Goal: Book appointment/travel/reservation

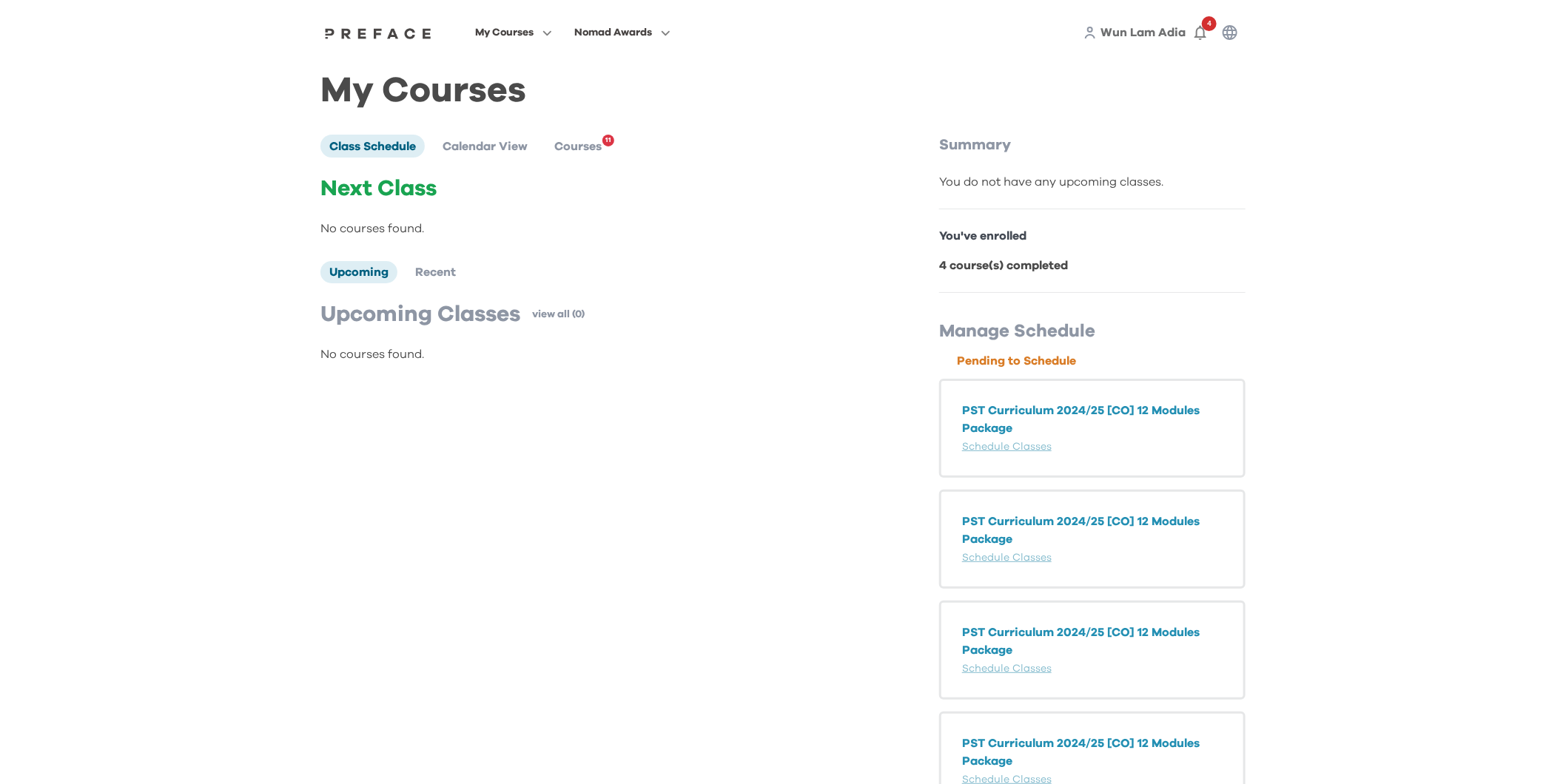
scroll to position [10, 0]
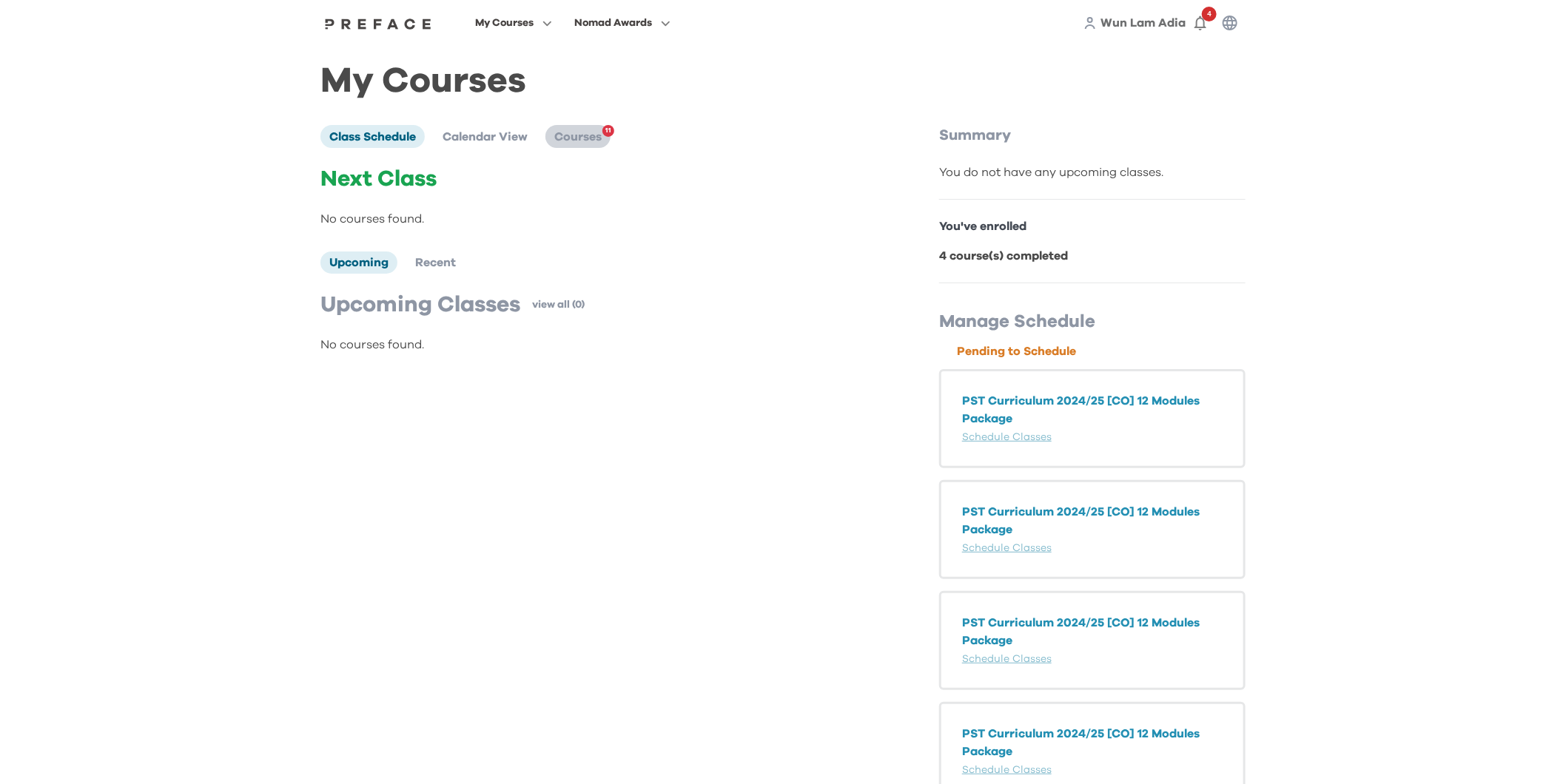
click at [589, 128] on li "Courses 11" at bounding box center [578, 136] width 65 height 22
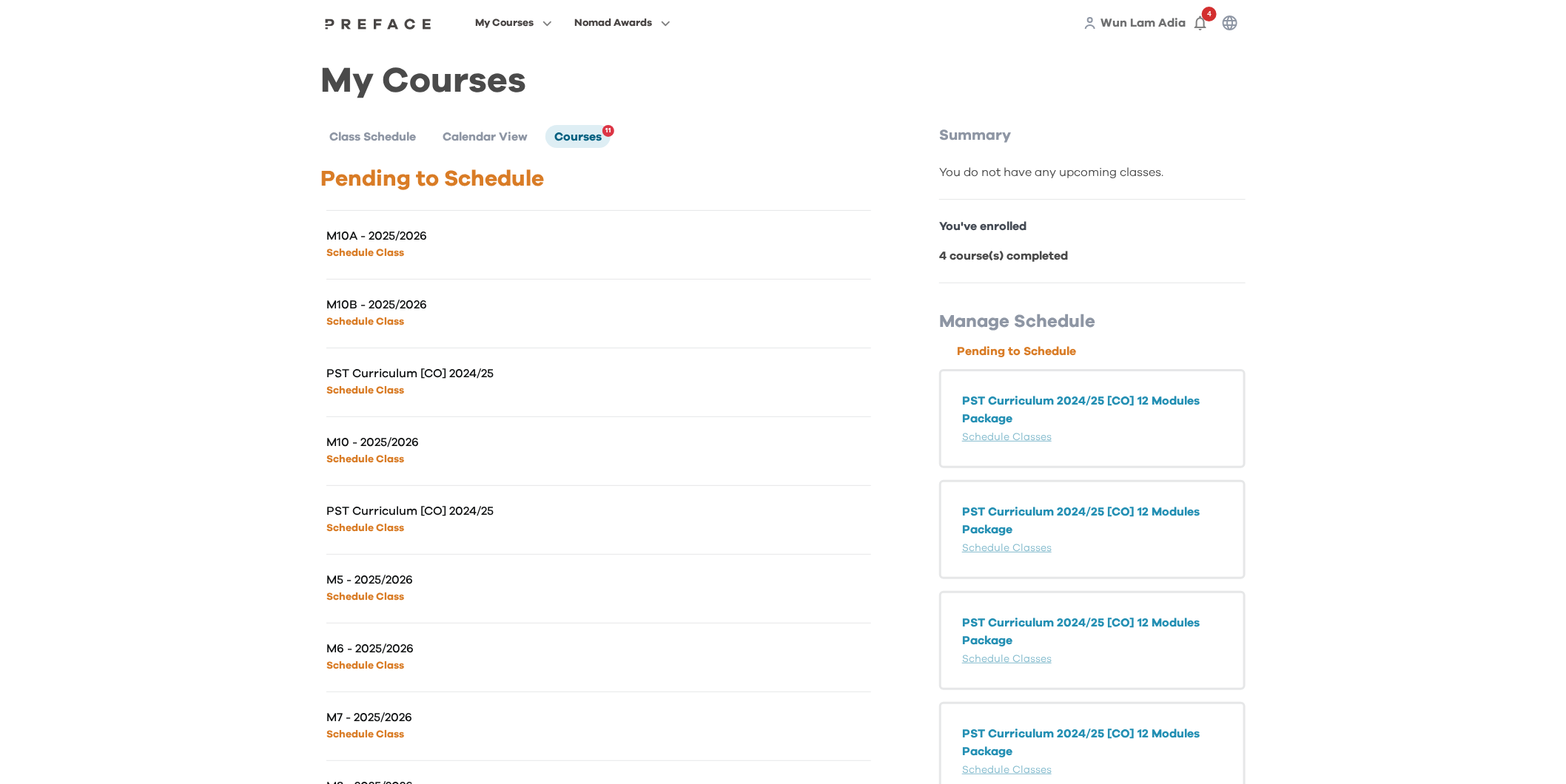
click at [401, 252] on link "Schedule Class" at bounding box center [365, 253] width 78 height 11
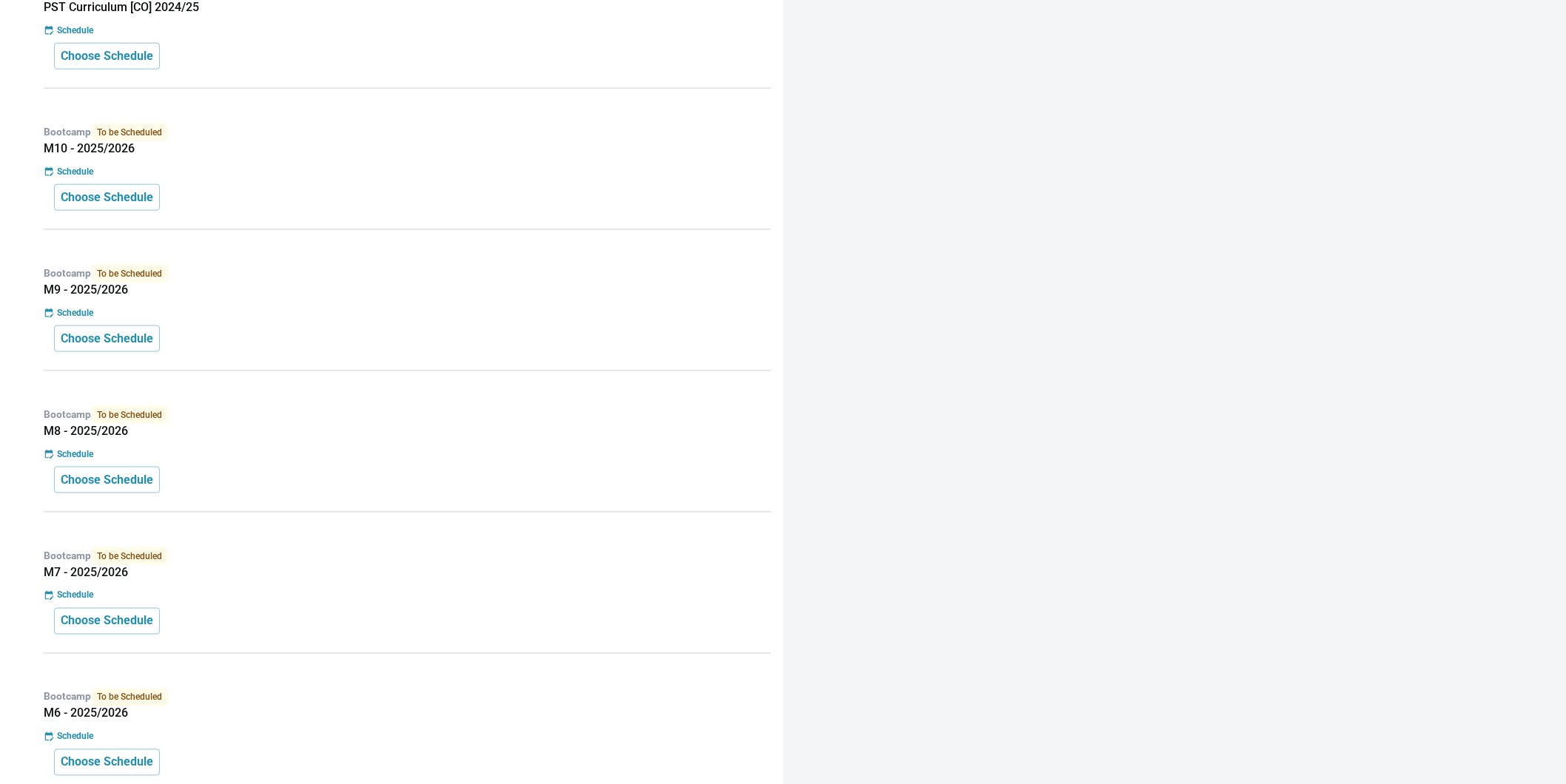
scroll to position [1324, 0]
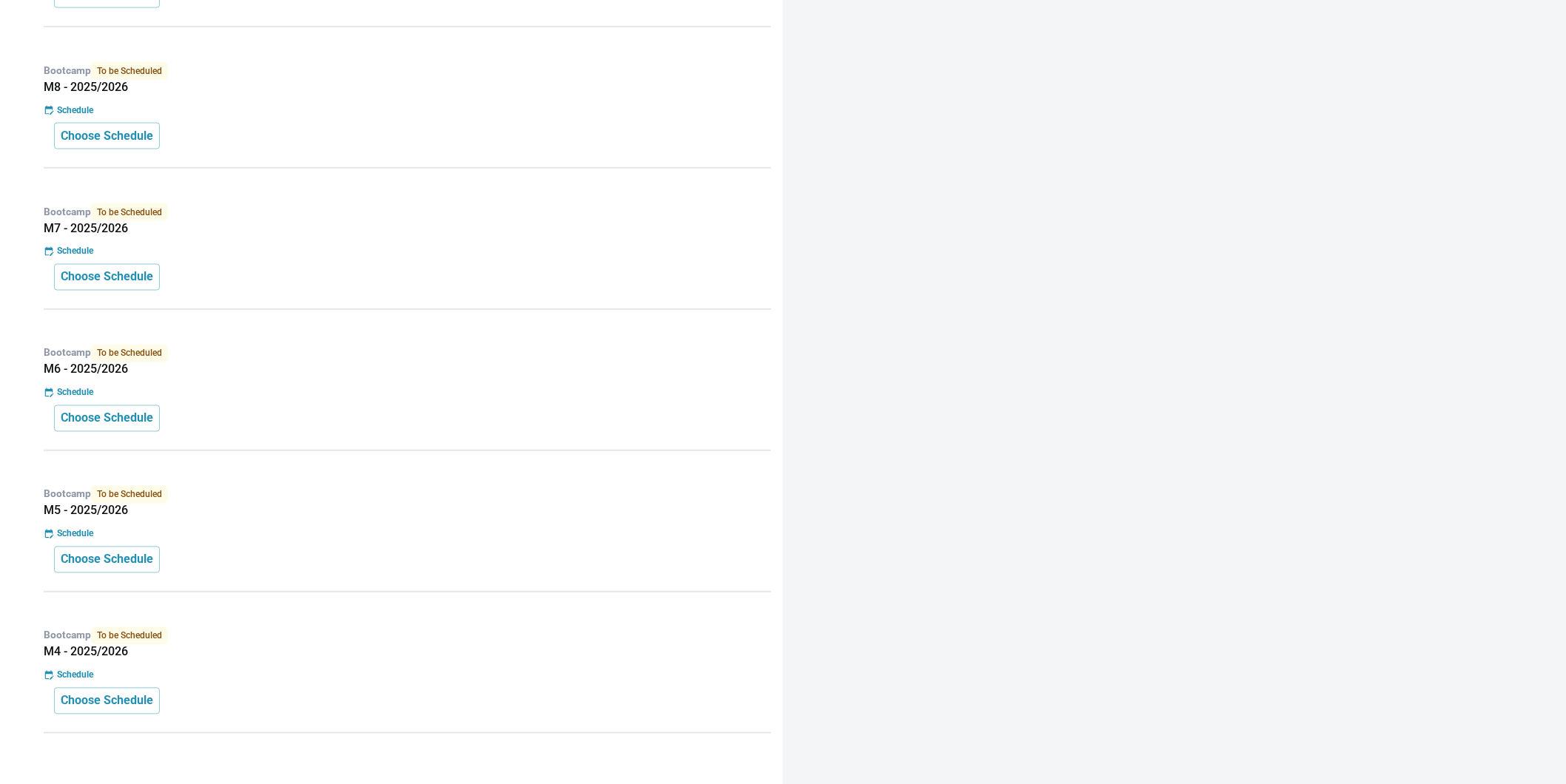
click at [214, 647] on h5 "M4 - 2025/2026" at bounding box center [407, 652] width 728 height 15
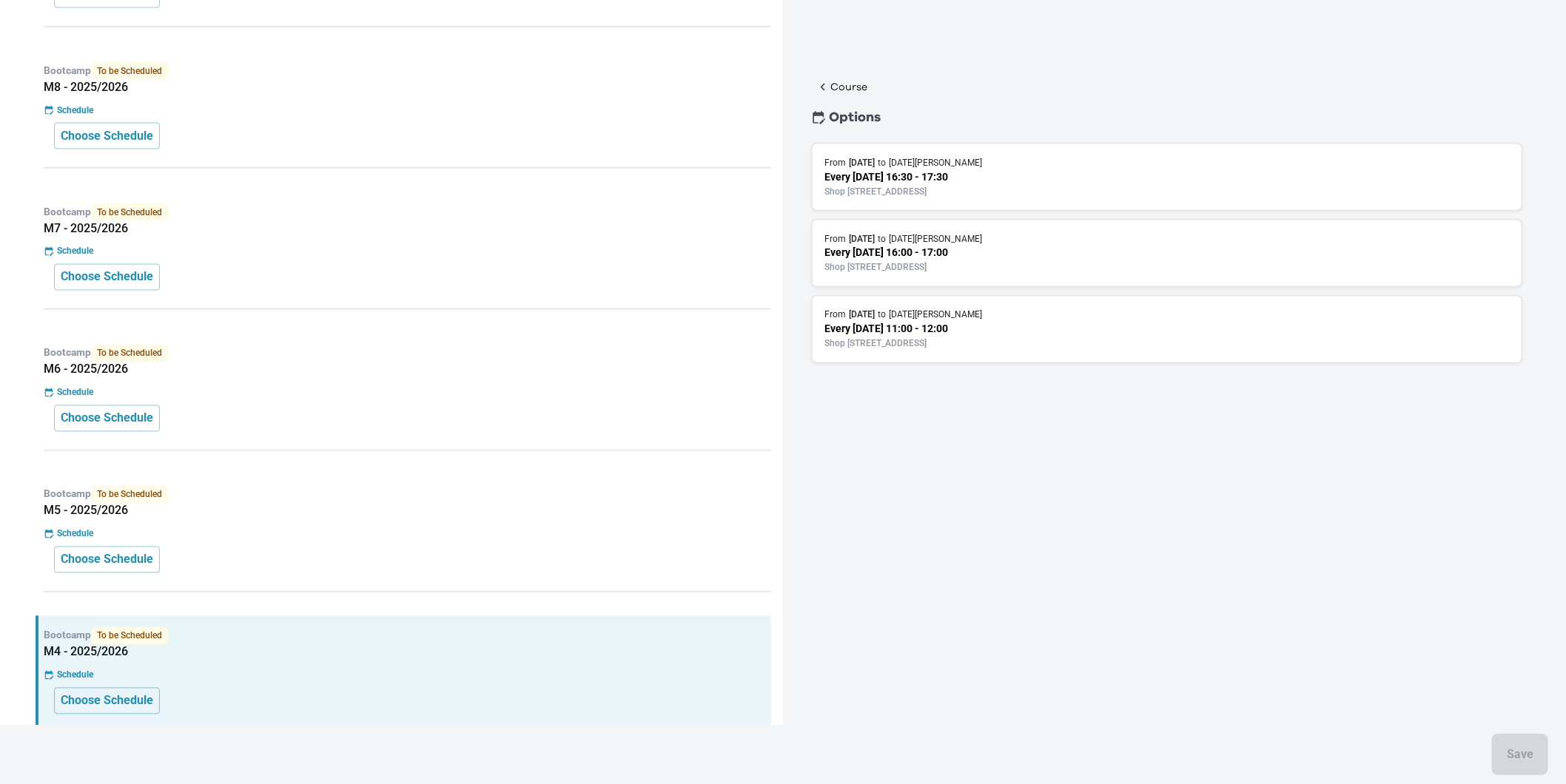
click at [979, 183] on p "Every [DATE] 16:30 - 17:30" at bounding box center [1167, 177] width 685 height 16
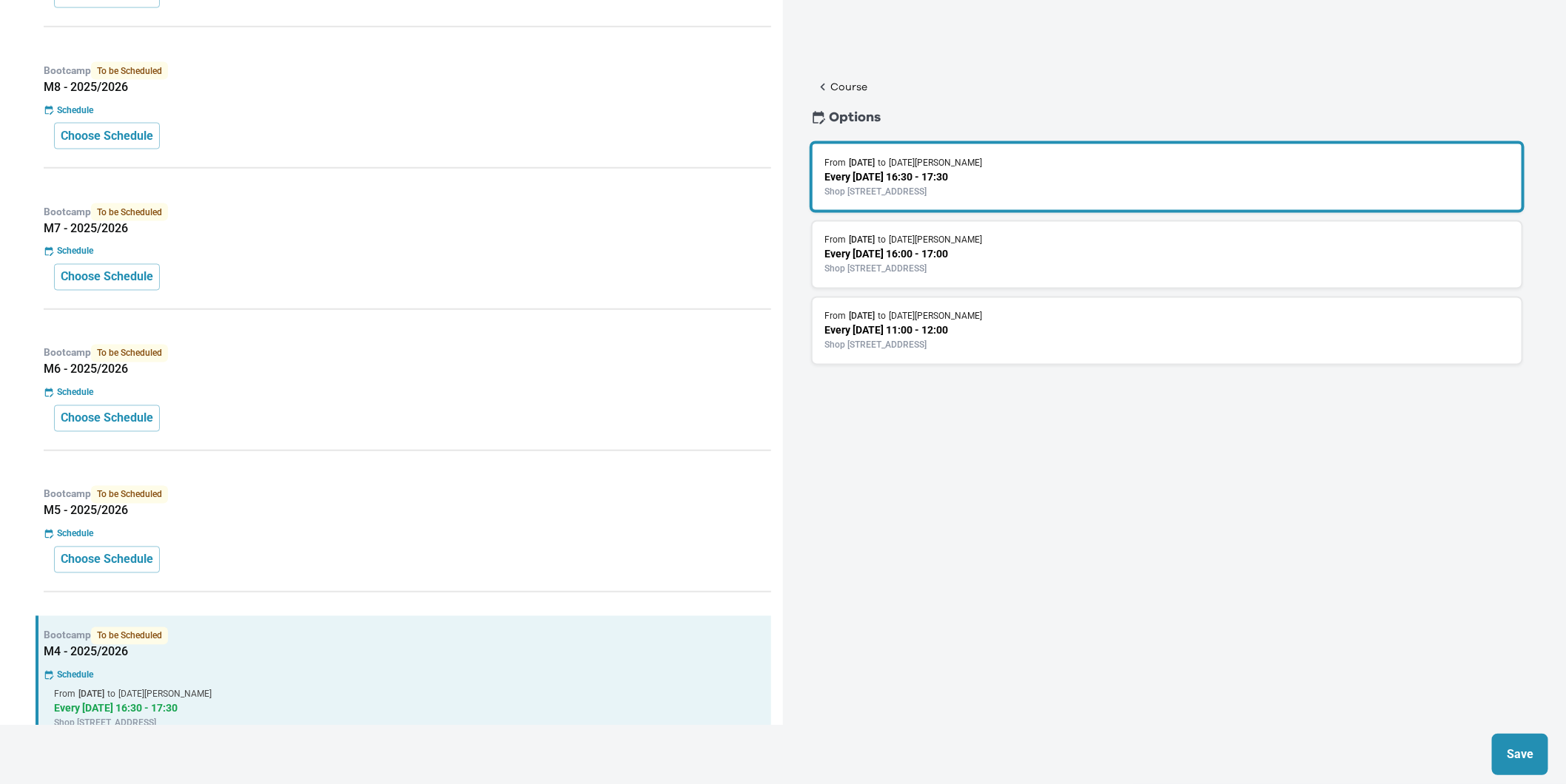
click at [1520, 737] on button "Save" at bounding box center [1520, 755] width 57 height 42
click at [361, 563] on div "Choose Schedule" at bounding box center [407, 560] width 706 height 27
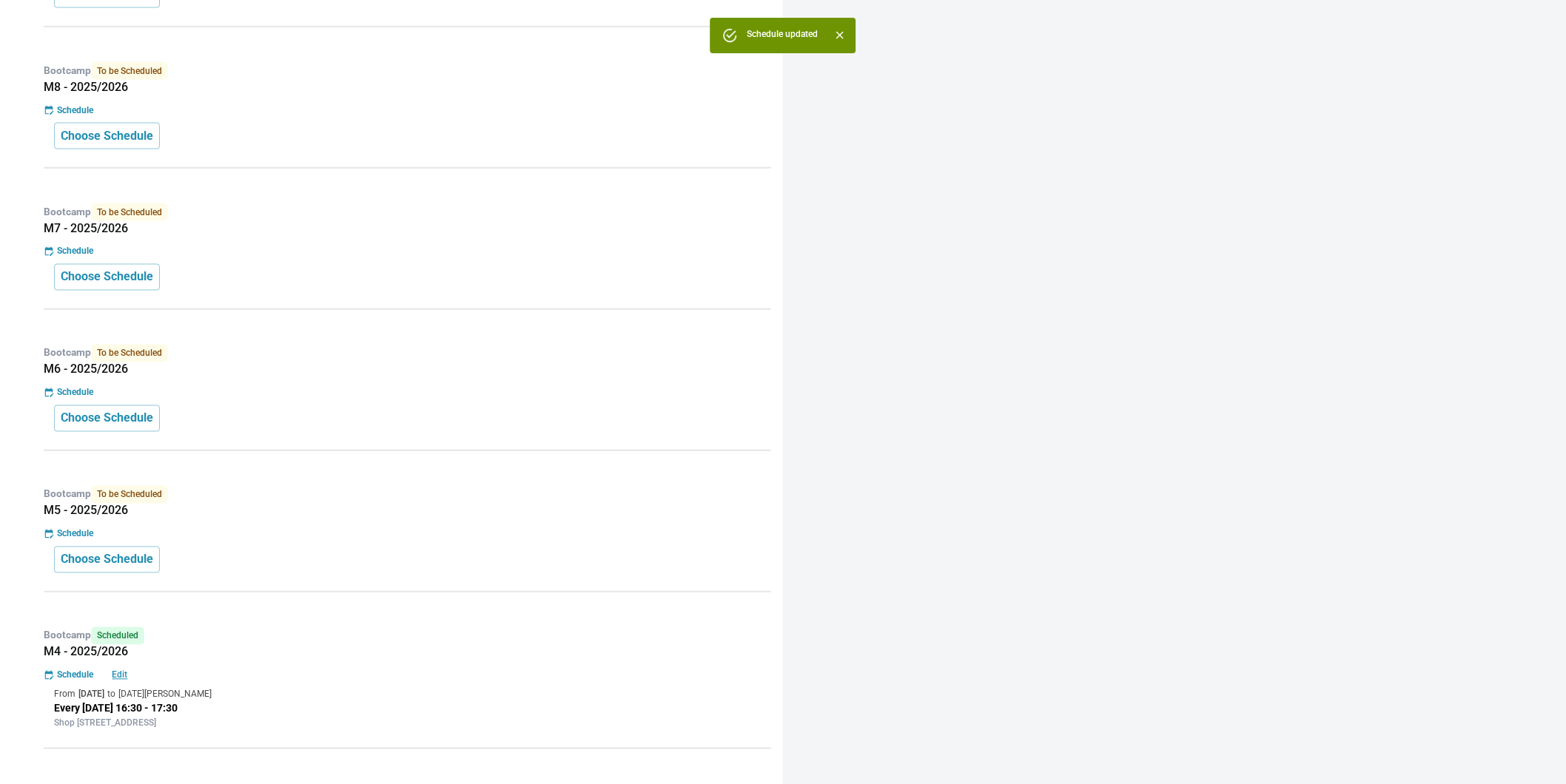
click at [374, 533] on div "Schedule" at bounding box center [407, 534] width 728 height 13
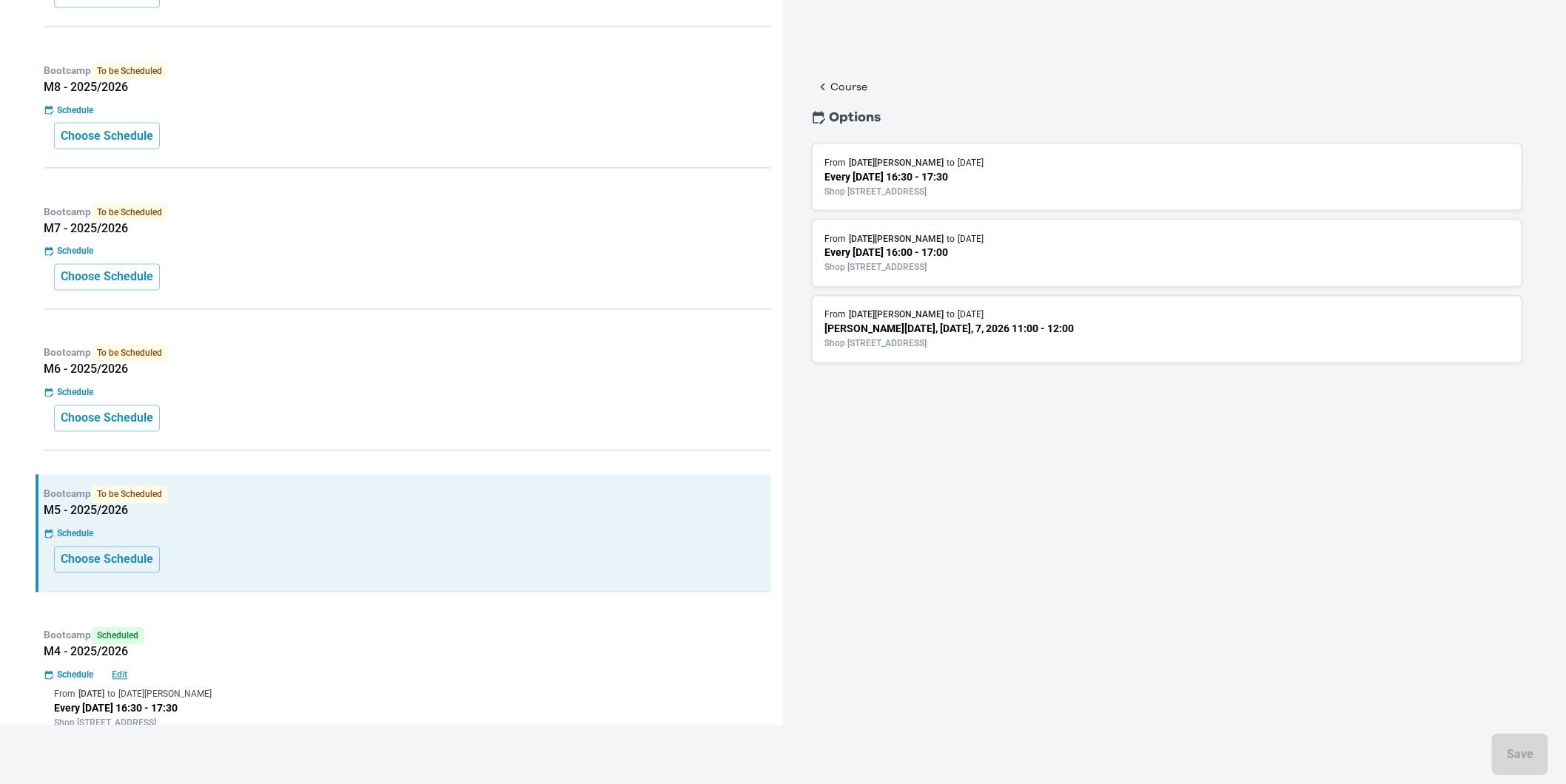
click at [1029, 172] on p "Every [DATE] 16:30 - 17:30" at bounding box center [1167, 177] width 685 height 16
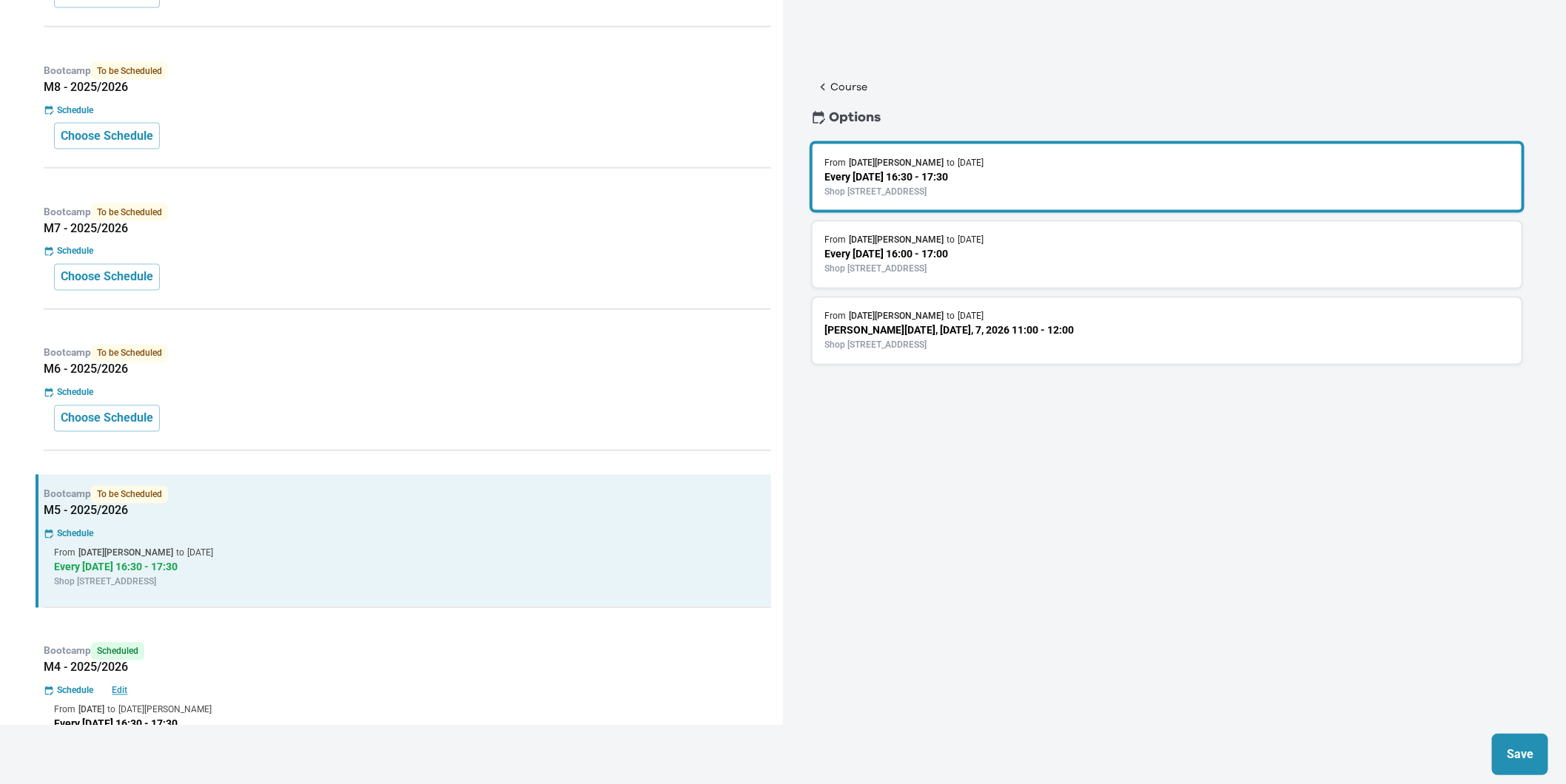
click at [1514, 762] on p "Save" at bounding box center [1520, 755] width 27 height 18
click at [500, 393] on div "Schedule" at bounding box center [407, 392] width 728 height 13
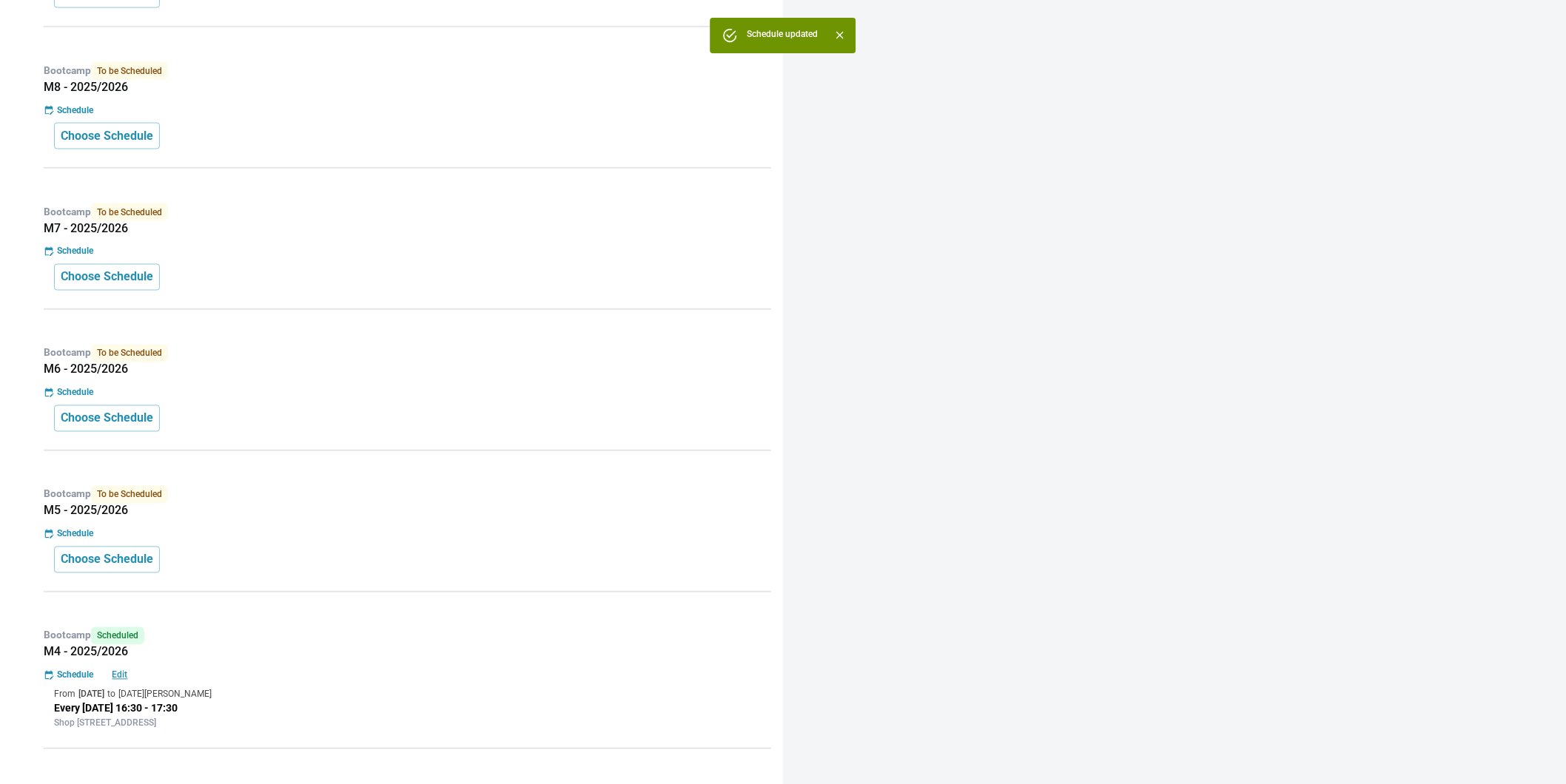
click at [560, 368] on h5 "M6 - 2025/2026" at bounding box center [407, 369] width 728 height 15
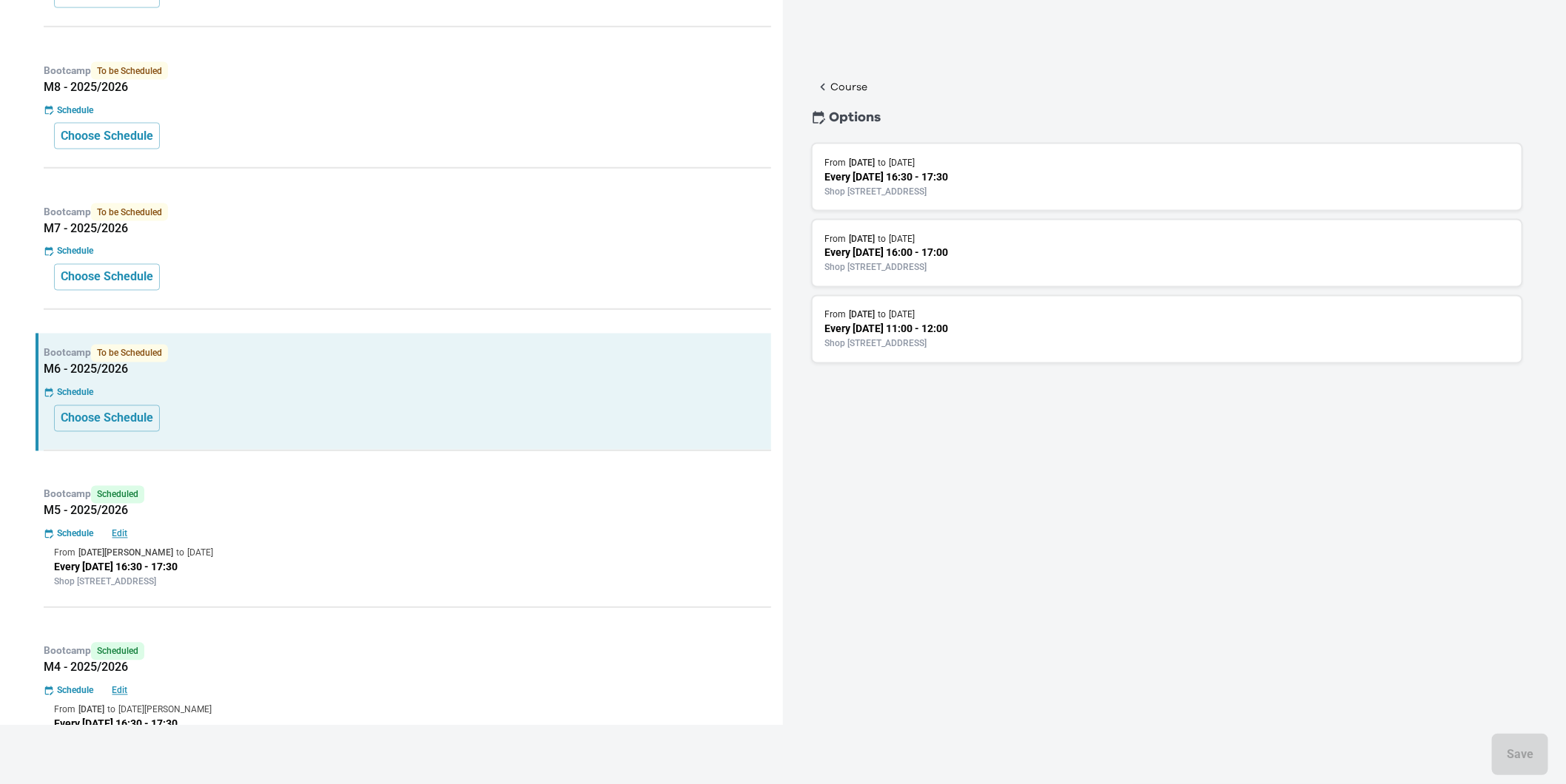
click at [987, 193] on p "Shop [STREET_ADDRESS]" at bounding box center [1167, 192] width 685 height 13
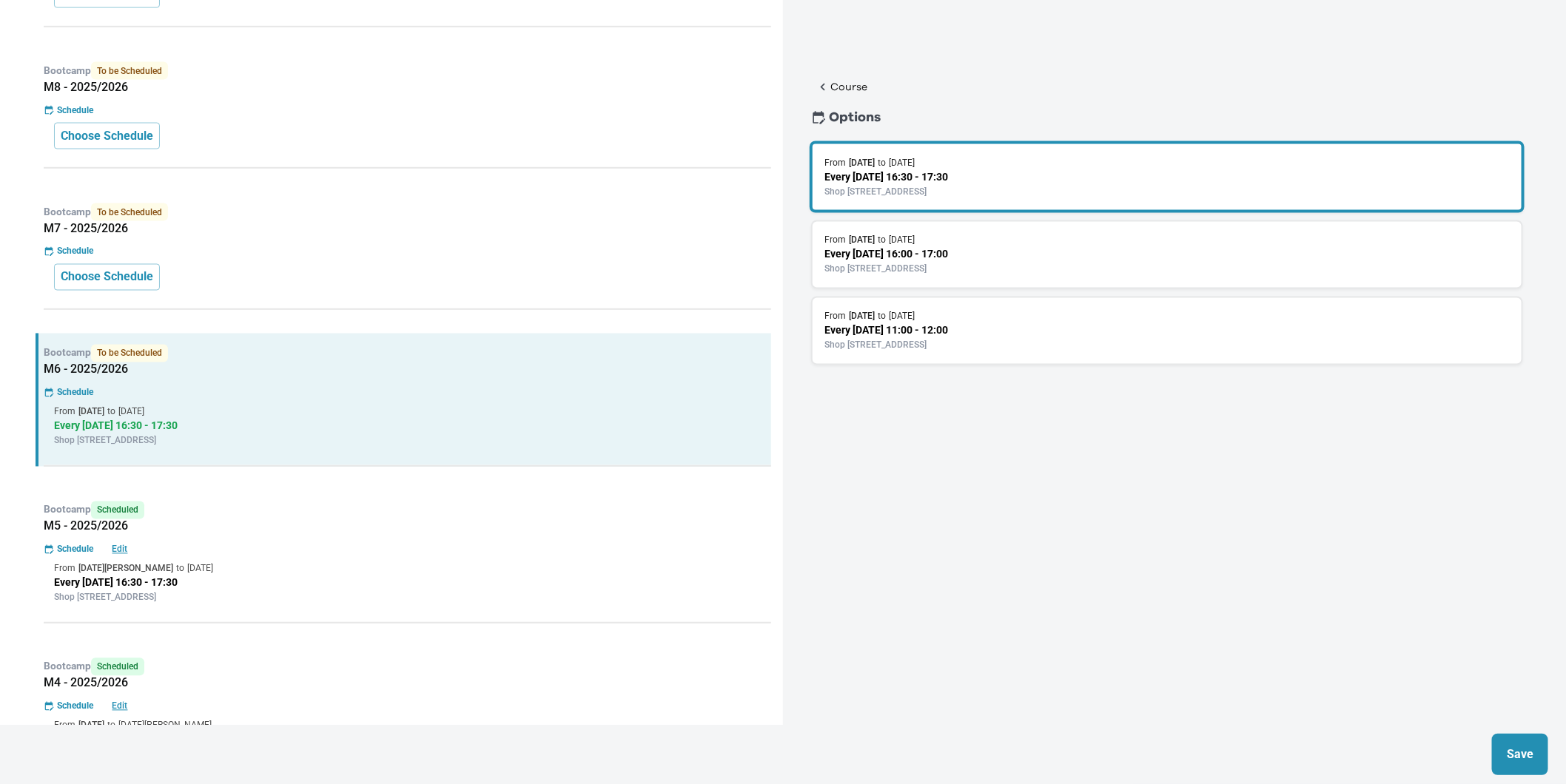
click at [1524, 742] on button "Save" at bounding box center [1520, 755] width 57 height 42
click at [435, 261] on div "Bootcamp To be Scheduled M7 - 2025/2026 Schedule Choose Schedule" at bounding box center [403, 252] width 736 height 118
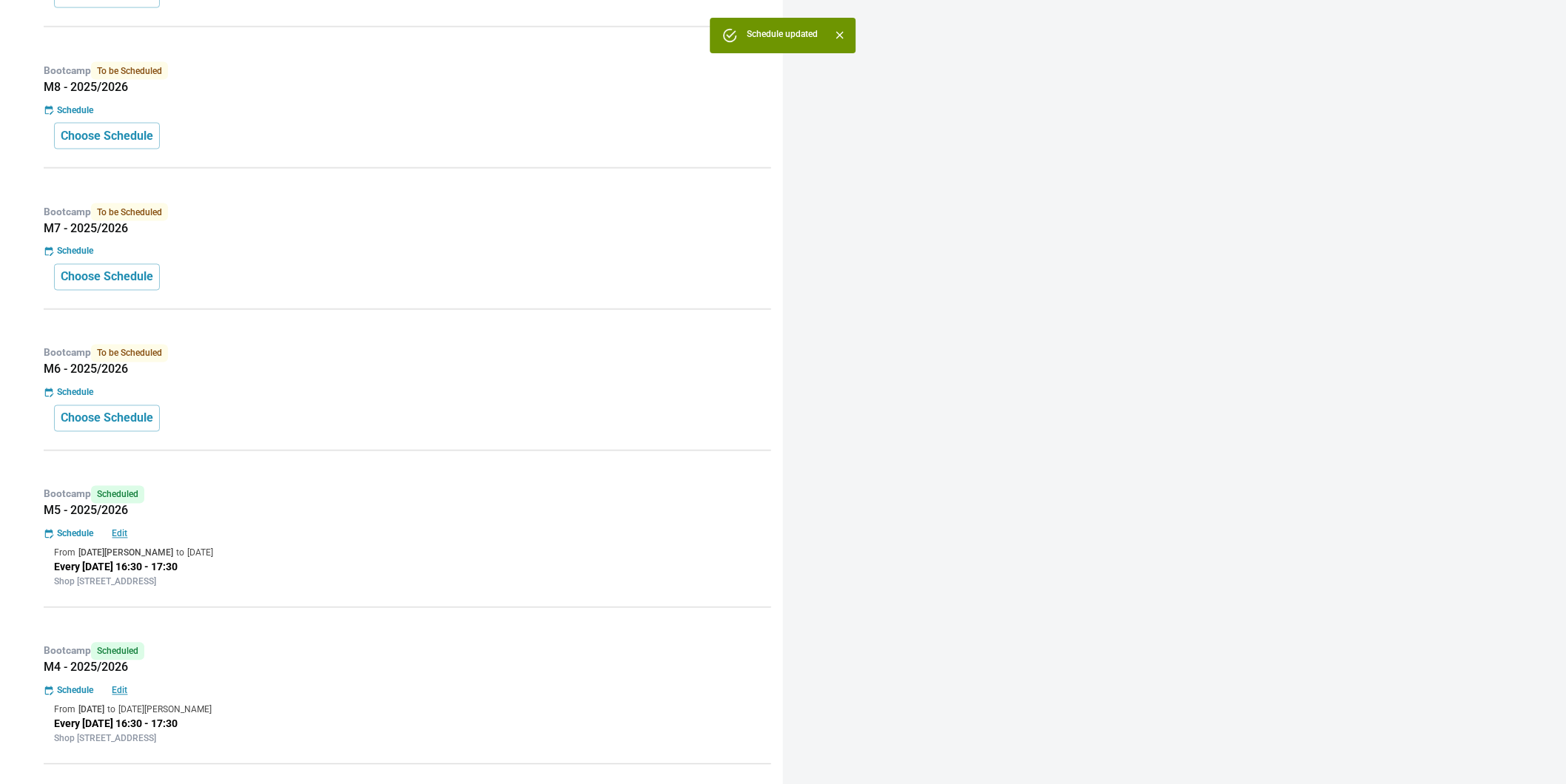
click at [579, 240] on div "Bootcamp To be Scheduled M7 - 2025/2026 Schedule Choose Schedule" at bounding box center [403, 252] width 736 height 118
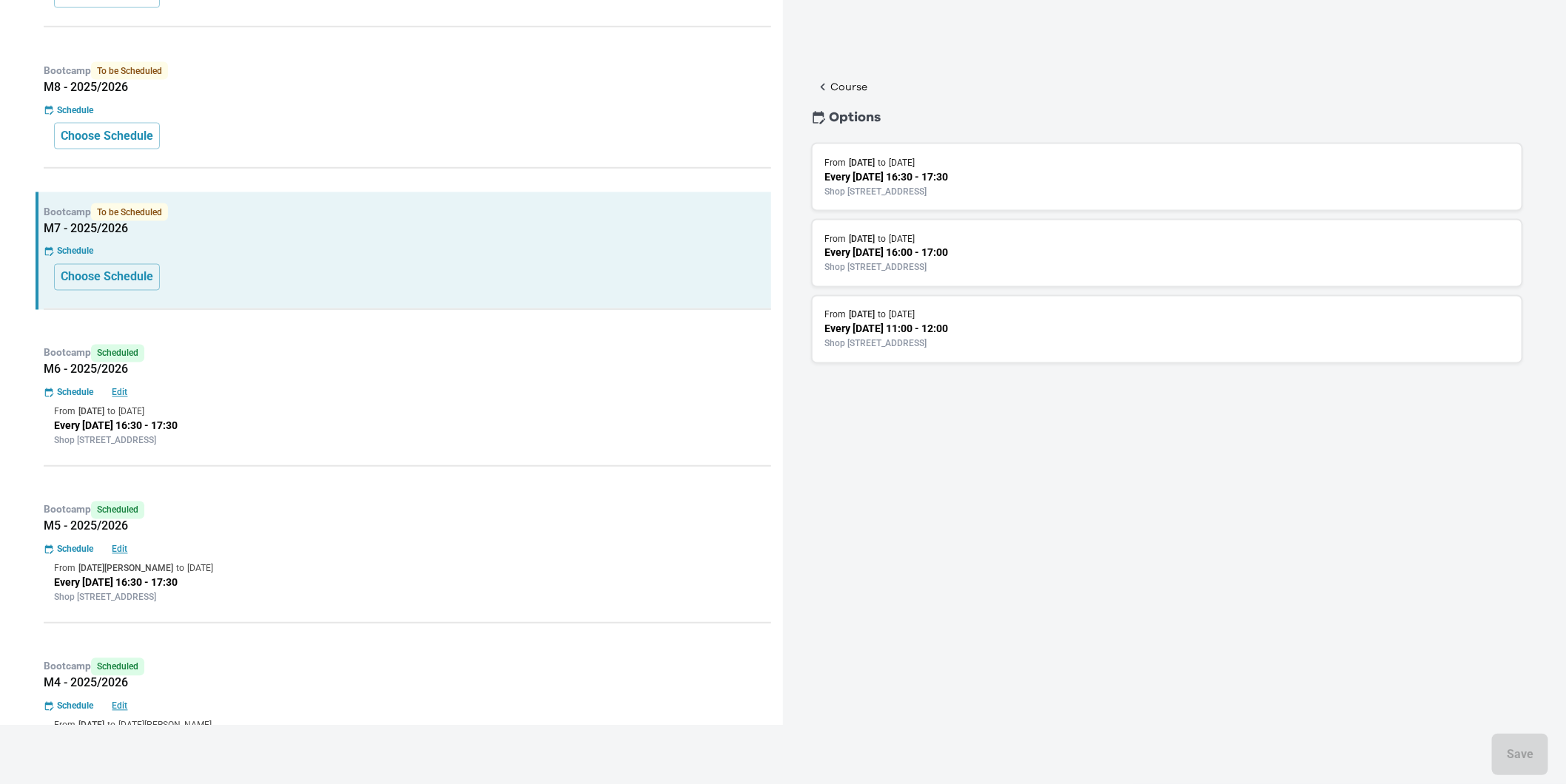
click at [937, 179] on p "Every [DATE] 16:30 - 17:30" at bounding box center [1167, 177] width 685 height 16
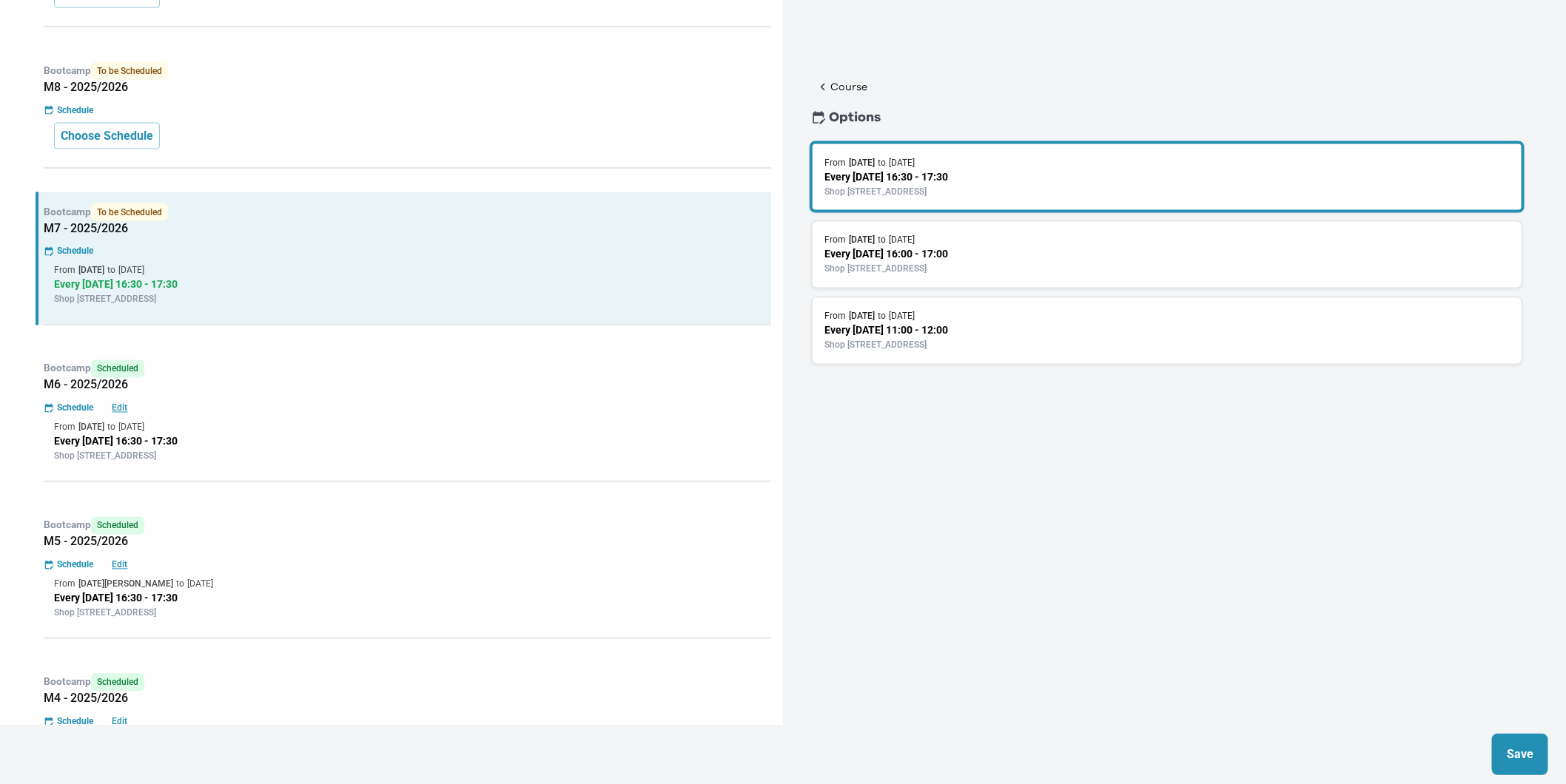
click at [1523, 754] on p "Save" at bounding box center [1520, 755] width 27 height 18
click at [347, 80] on h5 "M8 - 2025/2026" at bounding box center [407, 88] width 728 height 15
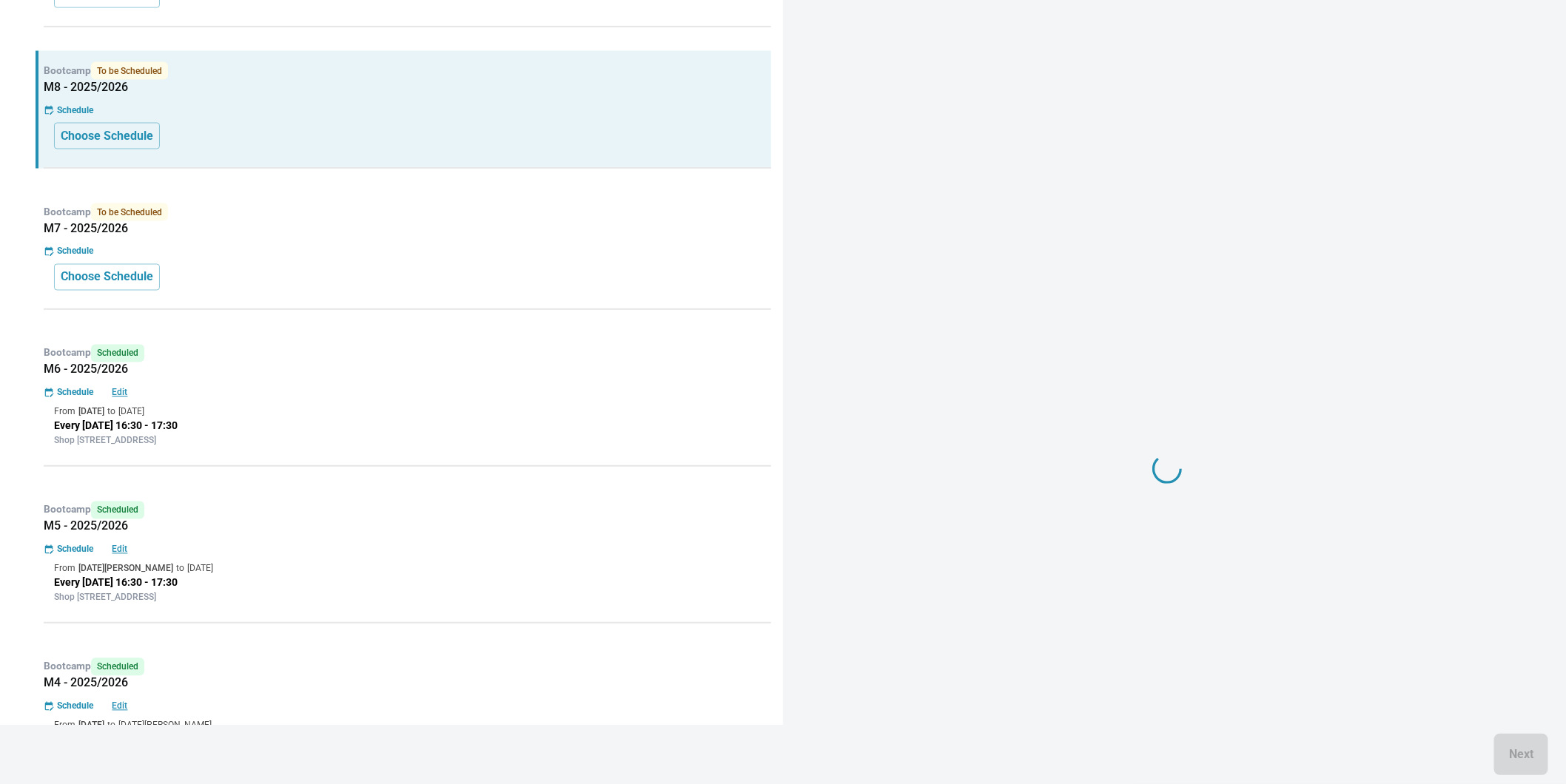
click at [347, 92] on h5 "M8 - 2025/2026" at bounding box center [407, 88] width 728 height 15
click at [346, 103] on div "Schedule" at bounding box center [407, 110] width 728 height 13
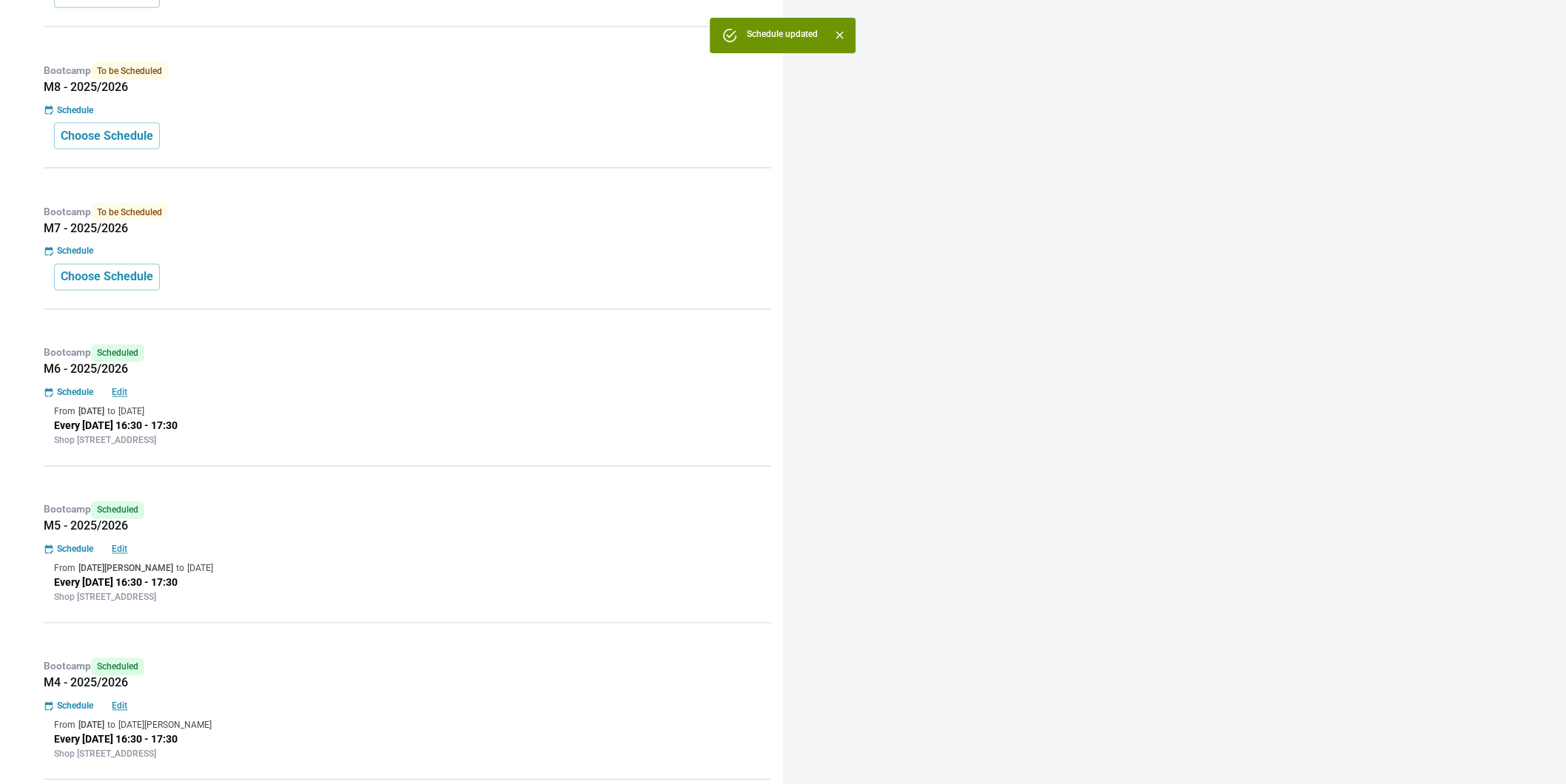
click at [346, 110] on div "Schedule" at bounding box center [407, 110] width 728 height 13
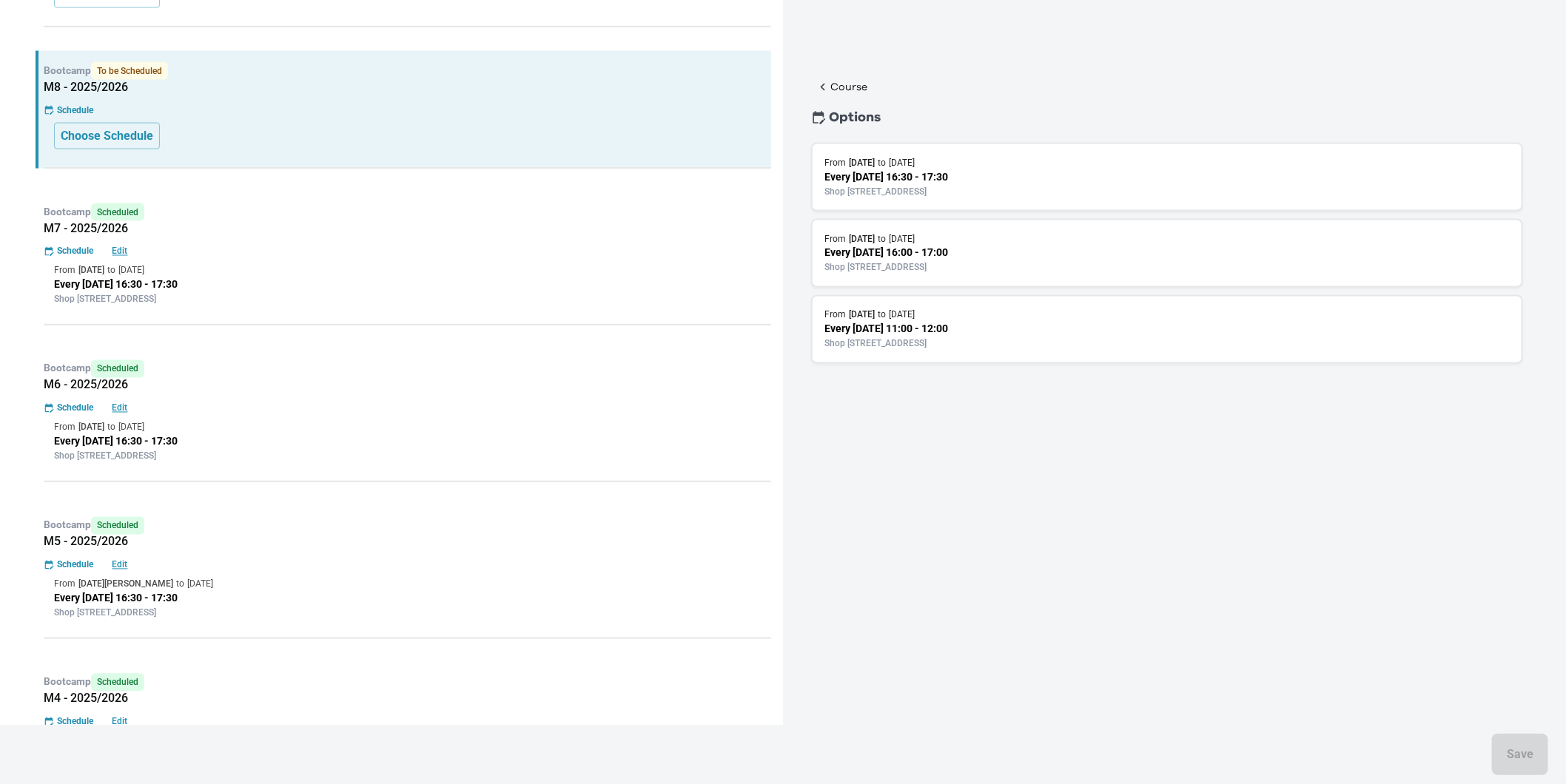
click at [908, 179] on p "Every [DATE] 16:30 - 17:30" at bounding box center [1167, 177] width 685 height 16
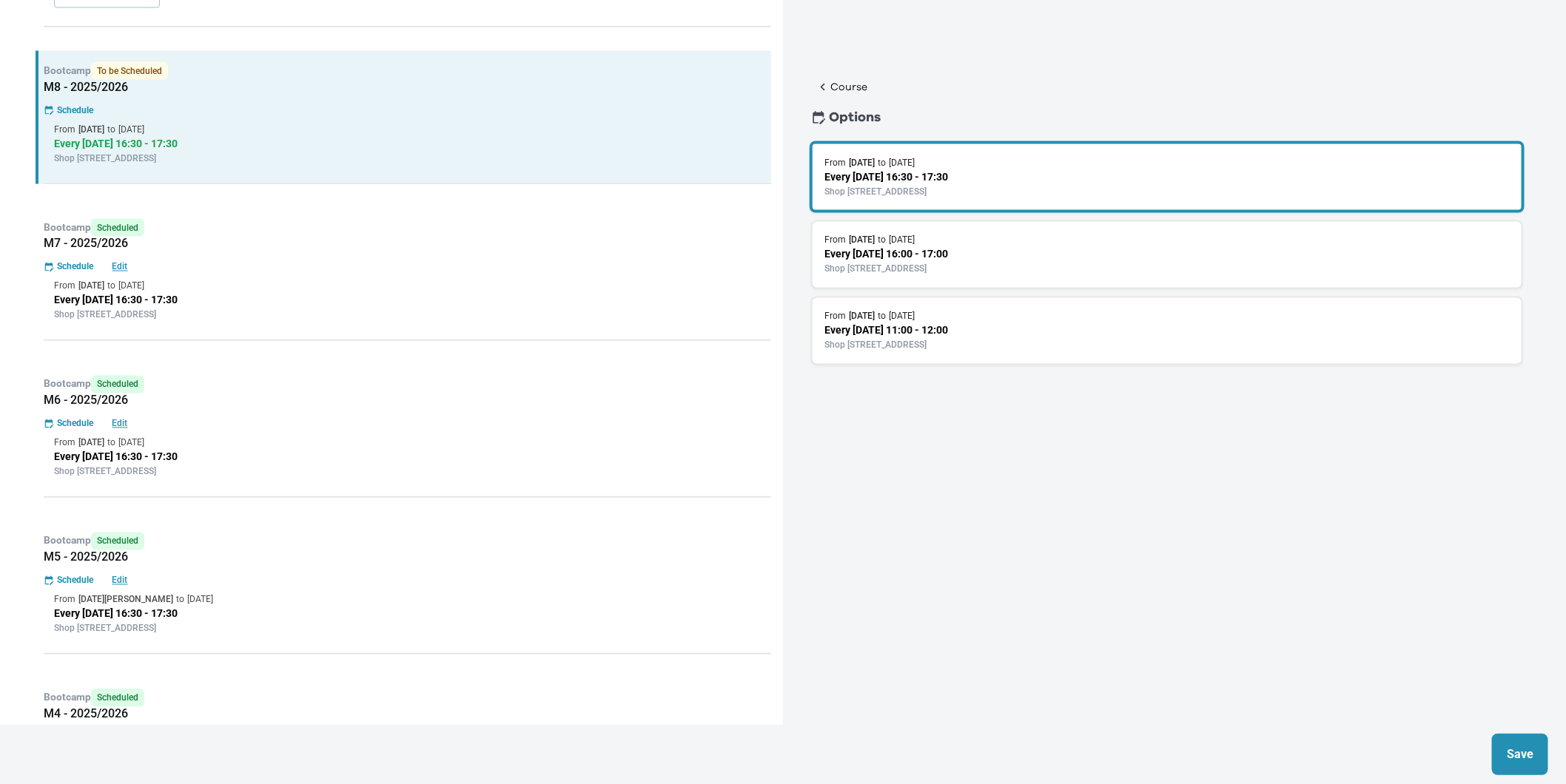
click at [1532, 757] on p "Save" at bounding box center [1520, 755] width 27 height 18
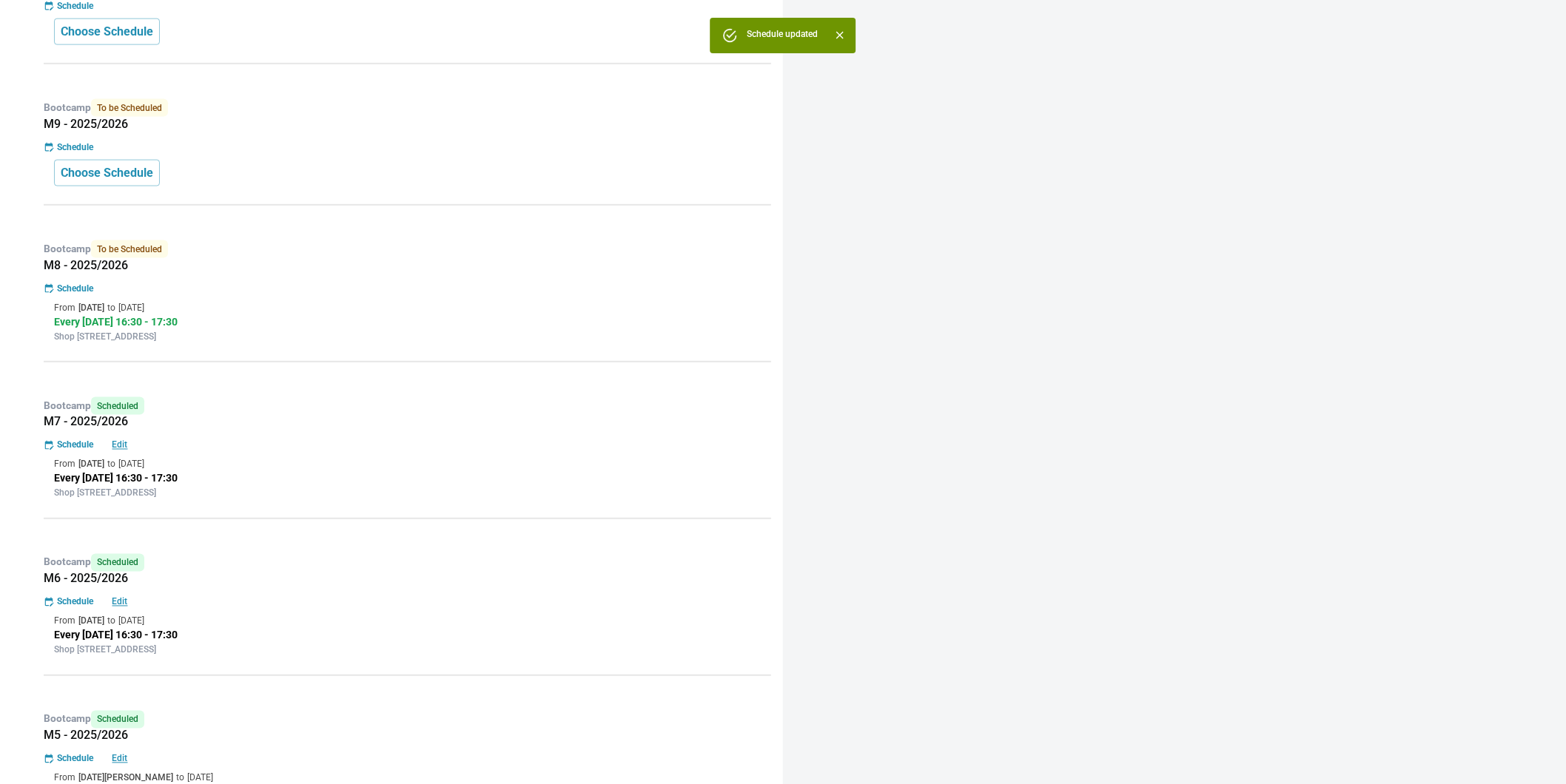
click at [420, 164] on div "Choose Schedule" at bounding box center [407, 173] width 706 height 27
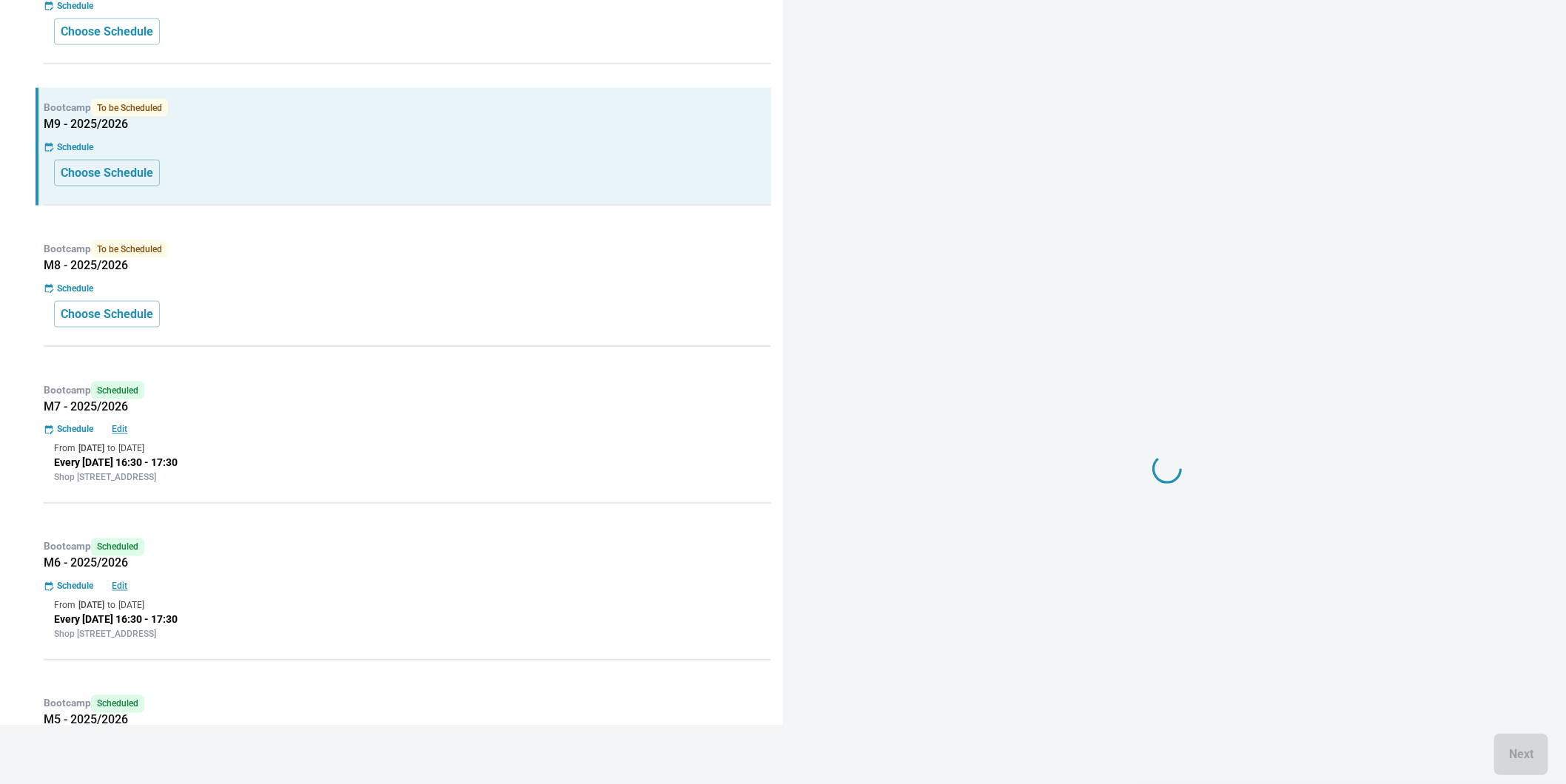
click at [420, 164] on div "Choose Schedule" at bounding box center [407, 173] width 706 height 27
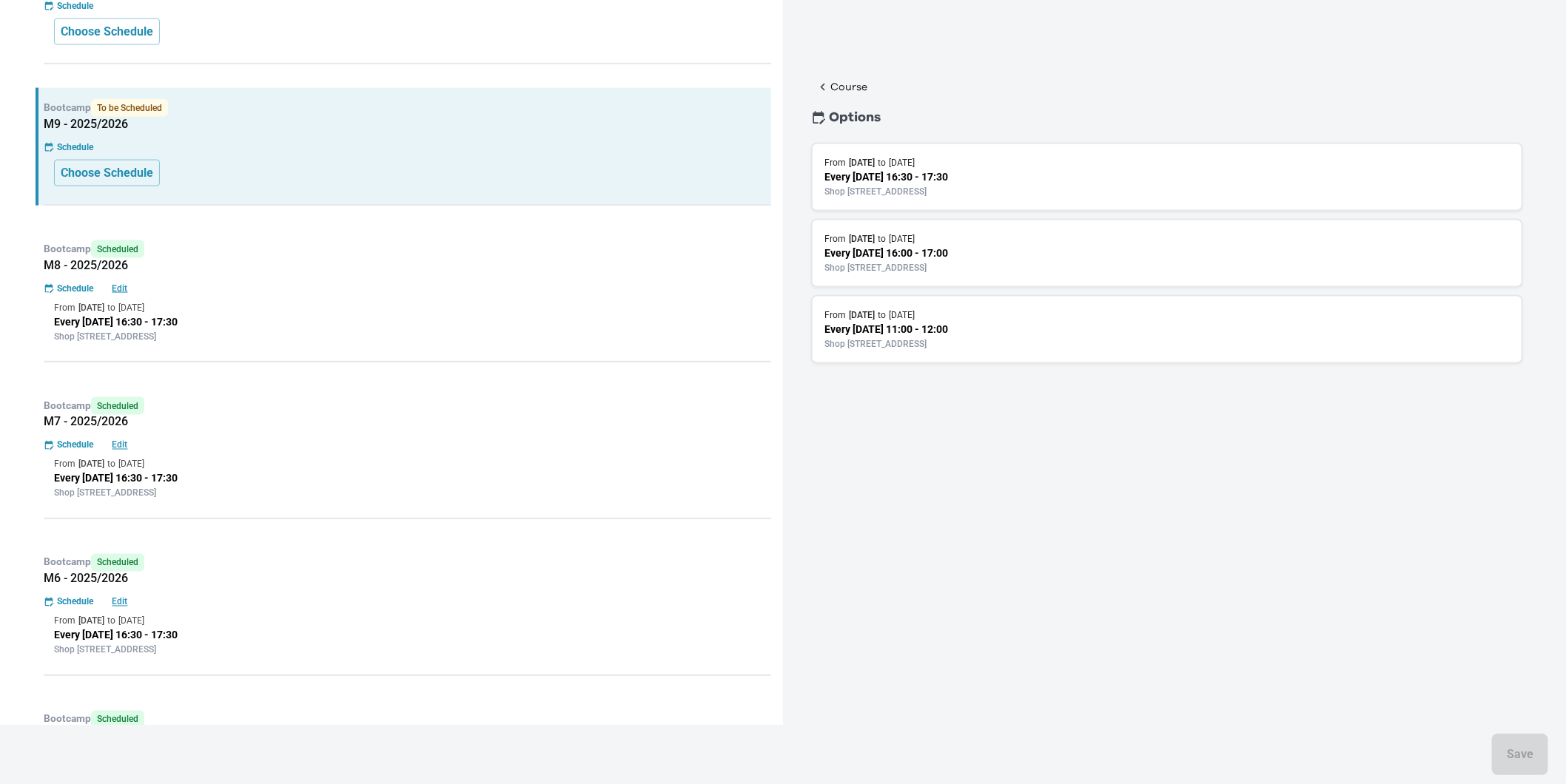
click at [935, 185] on p "Shop [STREET_ADDRESS]" at bounding box center [1167, 192] width 685 height 13
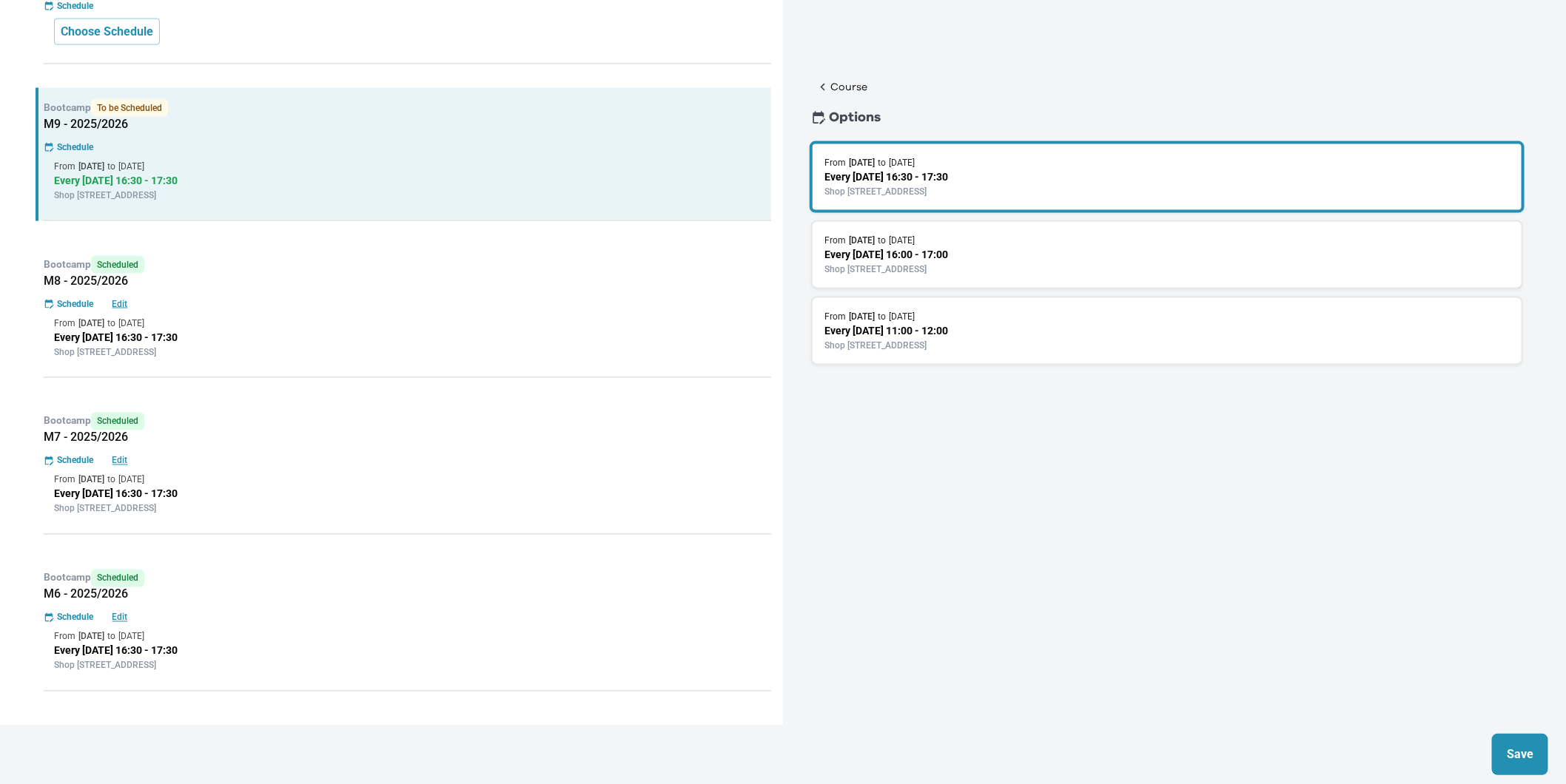
click at [1538, 751] on button "Save" at bounding box center [1520, 755] width 57 height 42
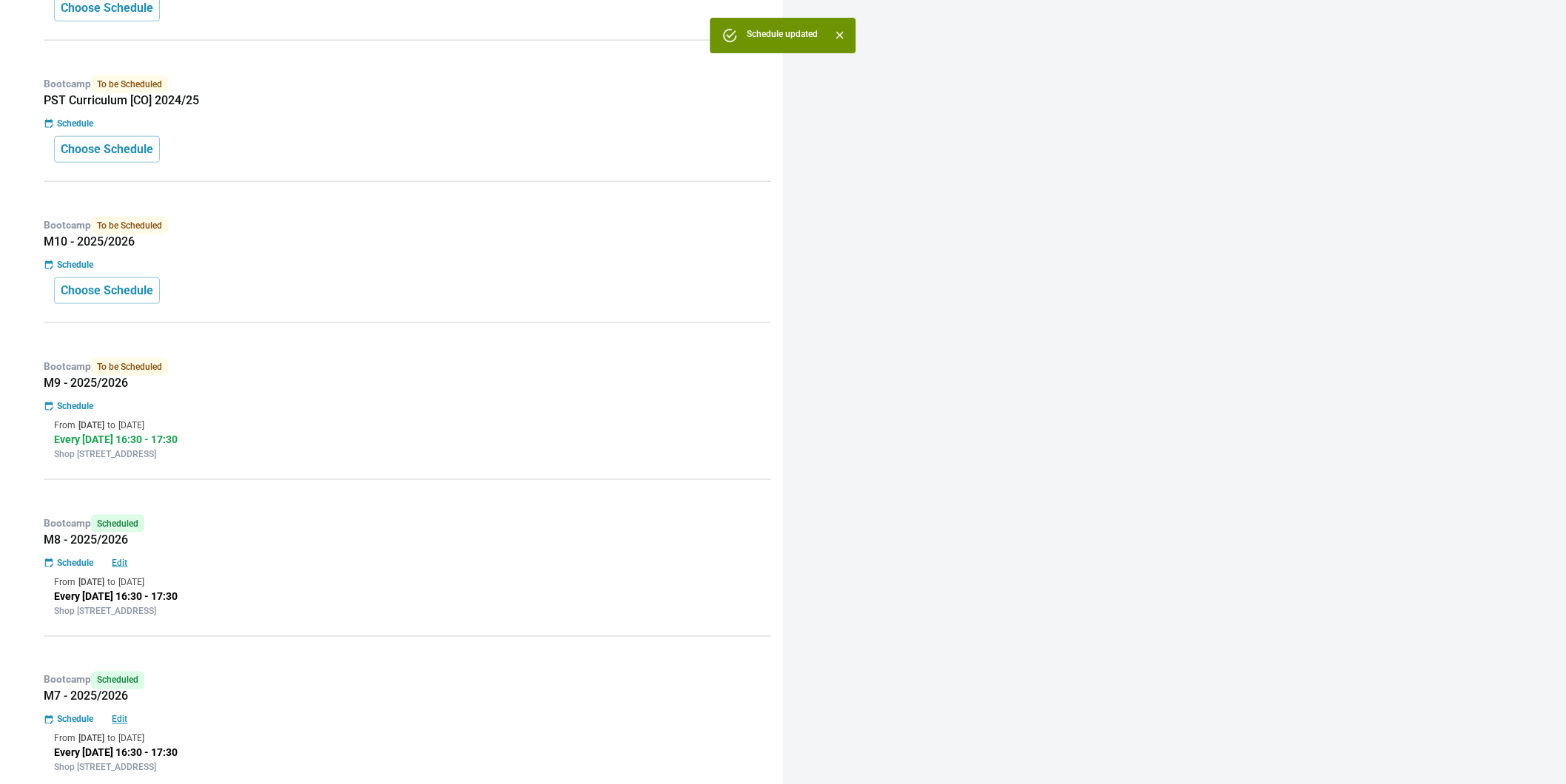
scroll to position [872, 0]
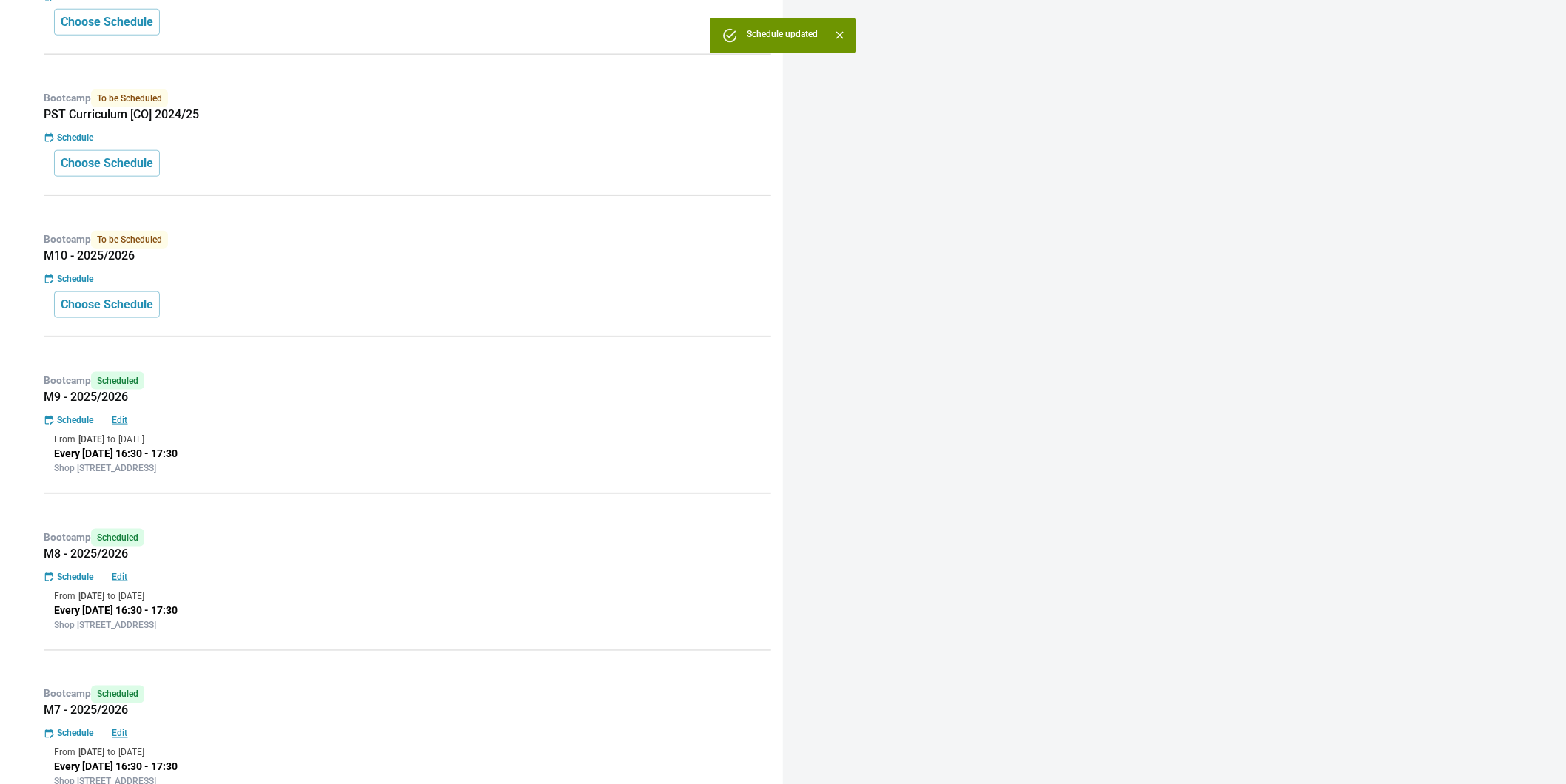
click at [416, 269] on div "Bootcamp To be Scheduled M10 - 2025/2026 Schedule Choose Schedule" at bounding box center [403, 279] width 736 height 118
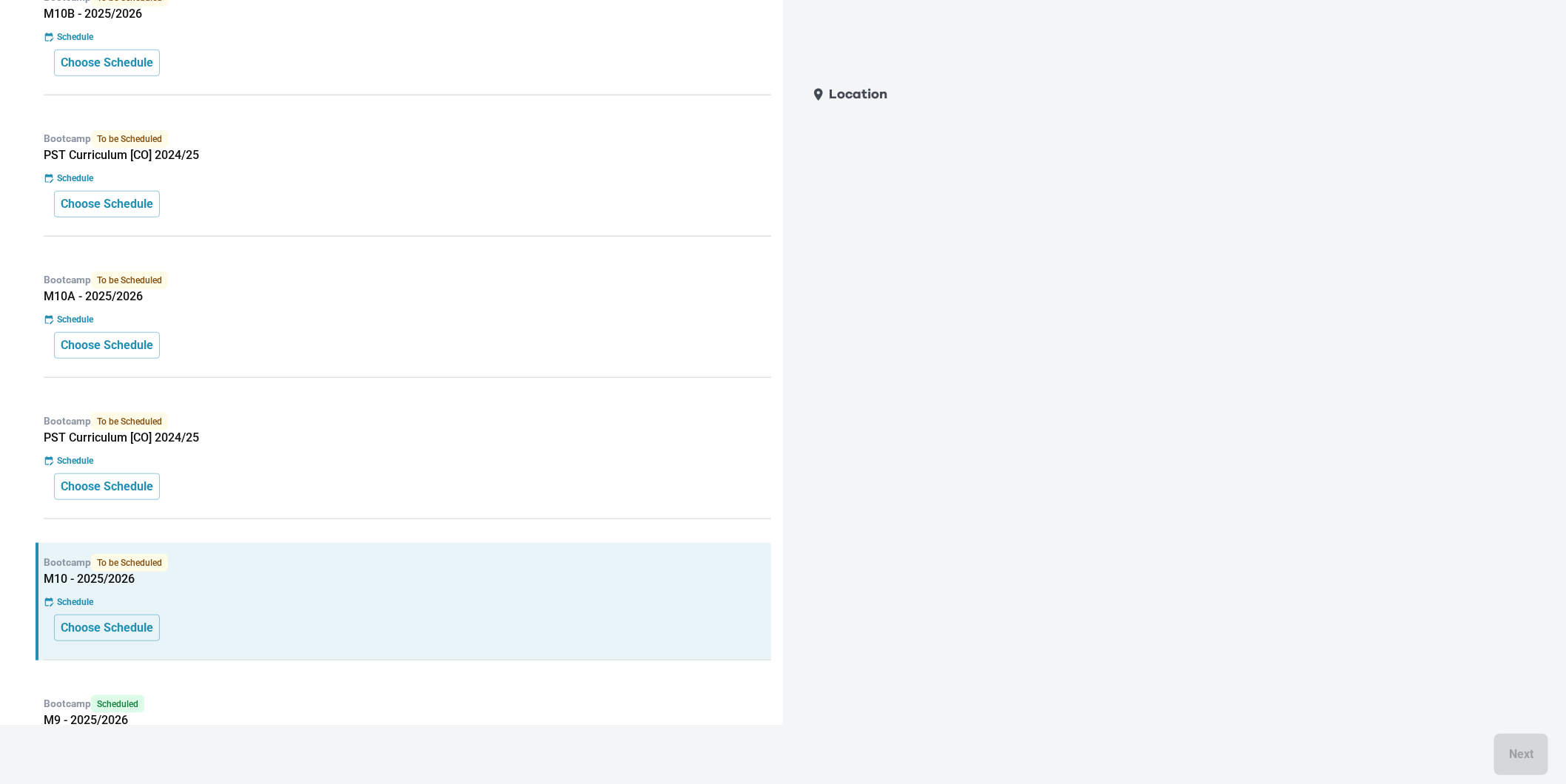
scroll to position [529, 0]
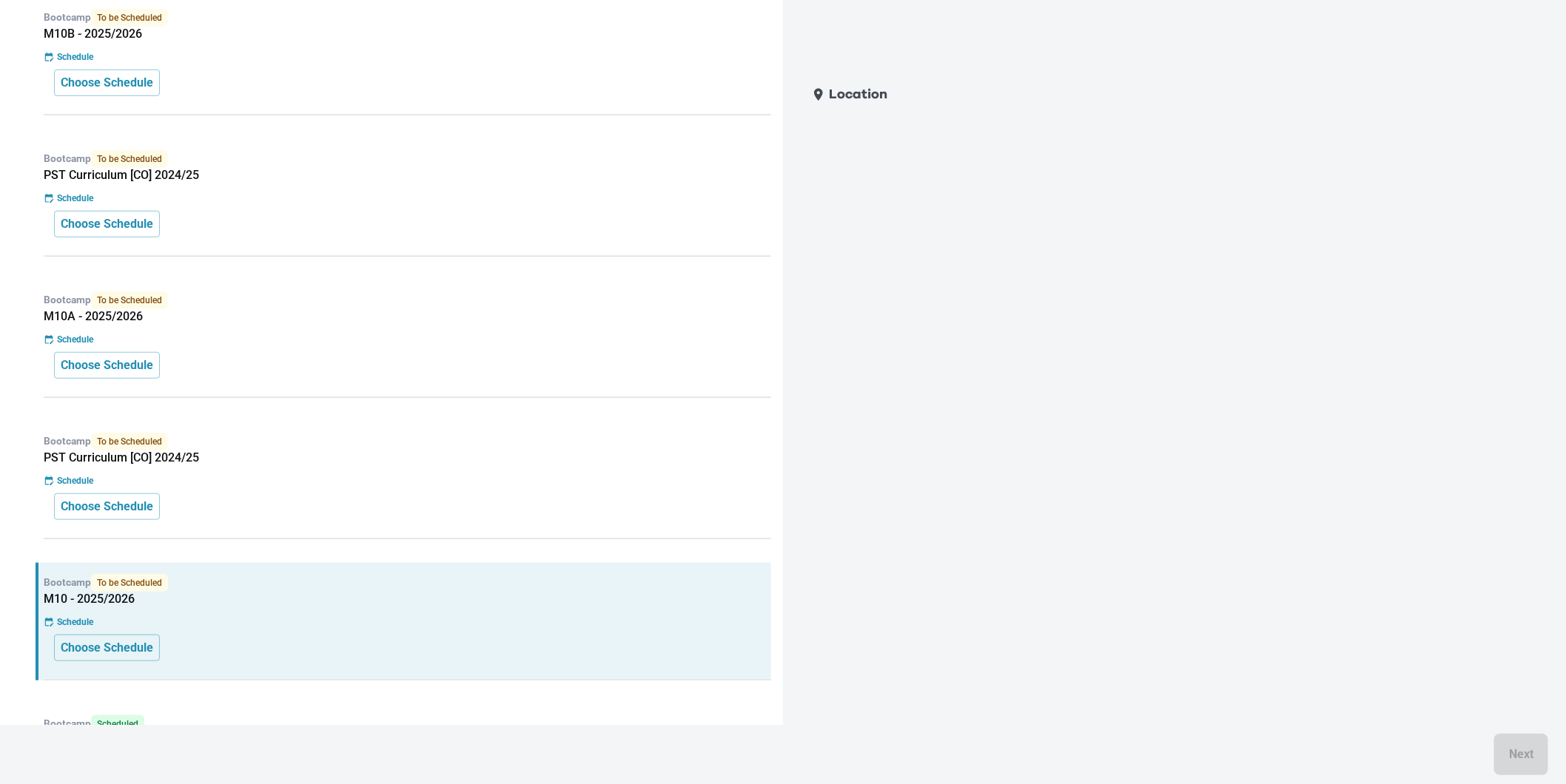
click at [419, 268] on div "Bootcamp Scheduled M3 | 4+ | Storytelling with ScratchJr From [DATE] to [DATE] …" at bounding box center [403, 741] width 736 height 1761
click at [403, 315] on h5 "M10A - 2025/2026" at bounding box center [407, 316] width 728 height 15
